Goal: Browse casually: Explore the website without a specific task or goal

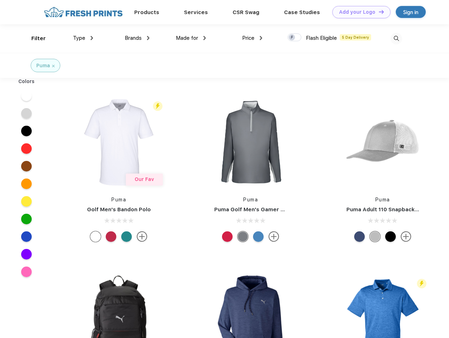
click at [359, 12] on link "Add your Logo Design Tool" at bounding box center [361, 12] width 58 height 12
click at [0, 0] on div "Design Tool" at bounding box center [0, 0] width 0 height 0
click at [378, 12] on link "Add your Logo Design Tool" at bounding box center [361, 12] width 58 height 12
click at [34, 38] on div "Filter" at bounding box center [38, 39] width 14 height 8
click at [83, 38] on span "Type" at bounding box center [79, 38] width 12 height 6
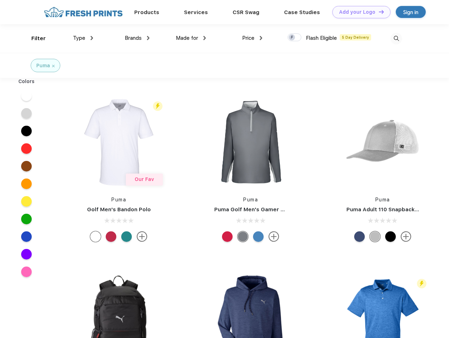
click at [137, 38] on span "Brands" at bounding box center [133, 38] width 17 height 6
click at [191, 38] on span "Made for" at bounding box center [187, 38] width 22 height 6
click at [252, 38] on span "Price" at bounding box center [248, 38] width 12 height 6
click at [294, 38] on div at bounding box center [294, 37] width 14 height 8
click at [292, 38] on input "checkbox" at bounding box center [289, 35] width 5 height 5
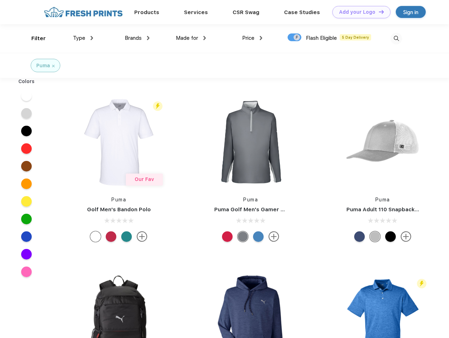
click at [396, 38] on img at bounding box center [396, 39] width 12 height 12
